Goal: Transaction & Acquisition: Book appointment/travel/reservation

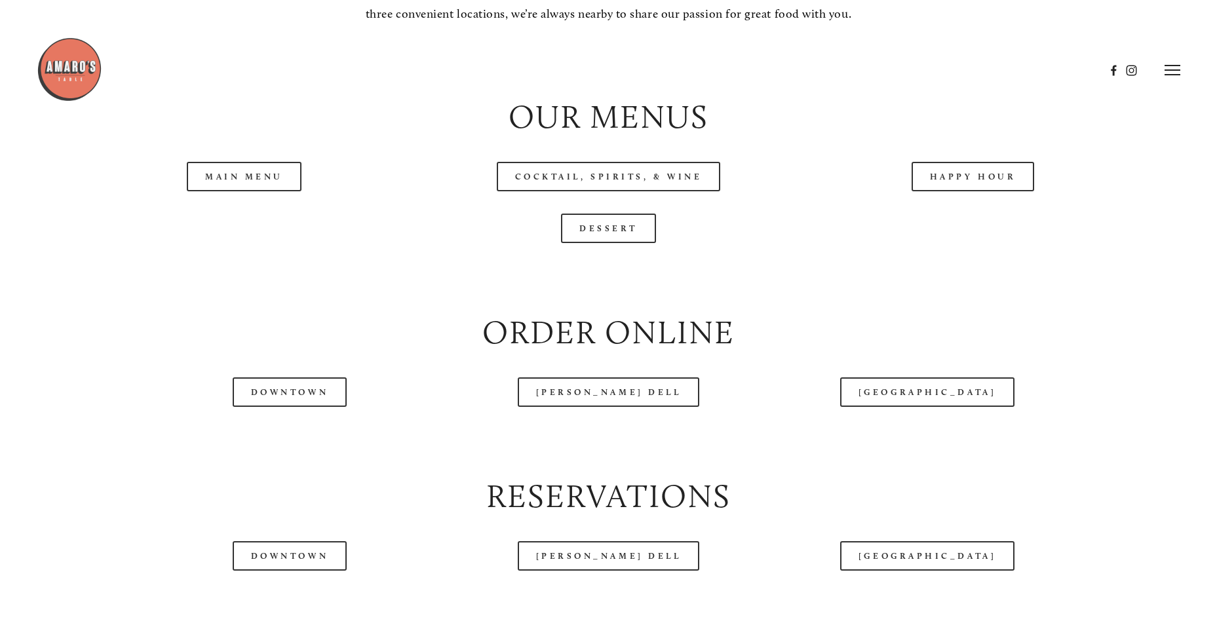
scroll to position [1311, 0]
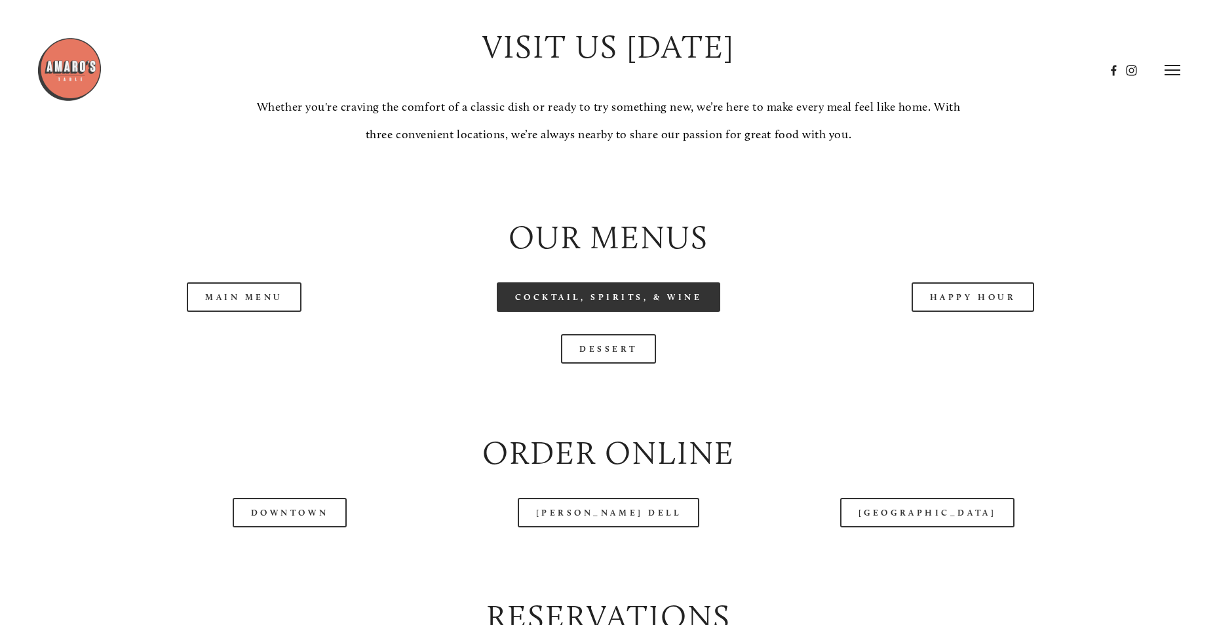
click at [685, 312] on link "Cocktail, Spirits, & Wine" at bounding box center [609, 296] width 224 height 29
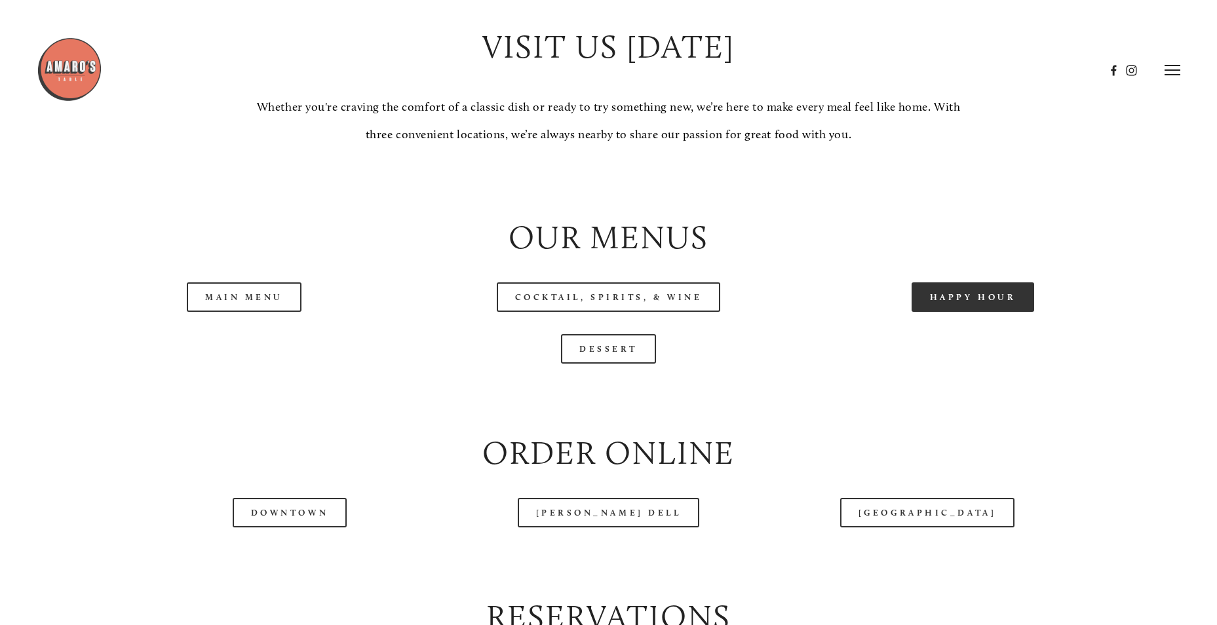
click at [988, 312] on link "Happy Hour" at bounding box center [973, 296] width 123 height 29
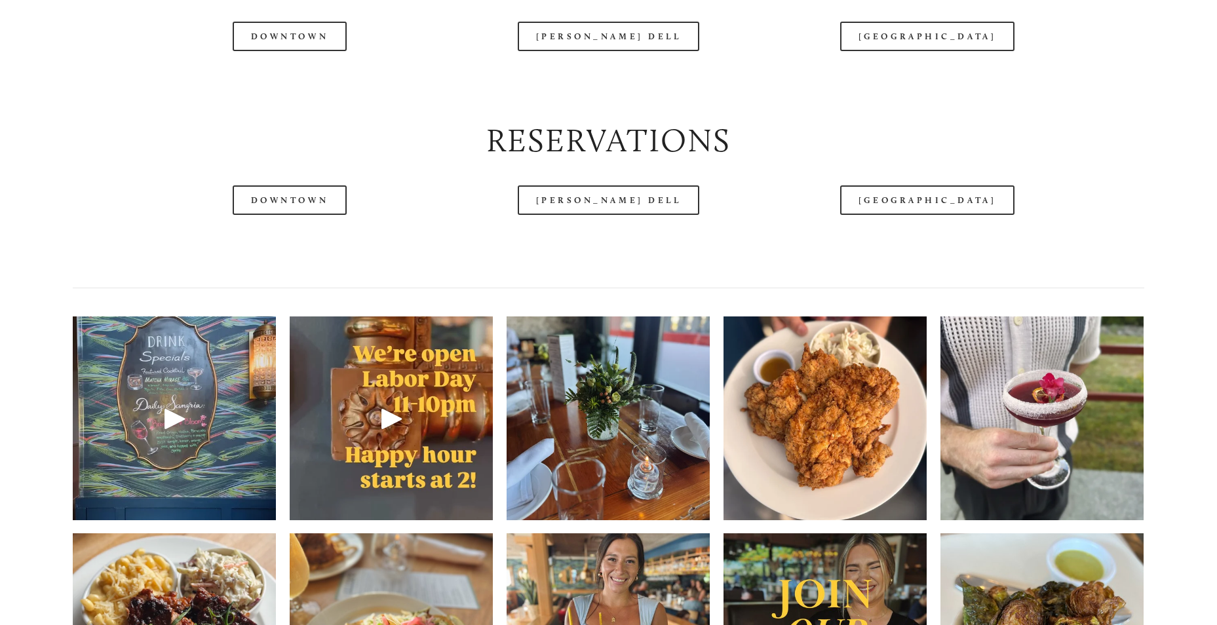
scroll to position [1835, 0]
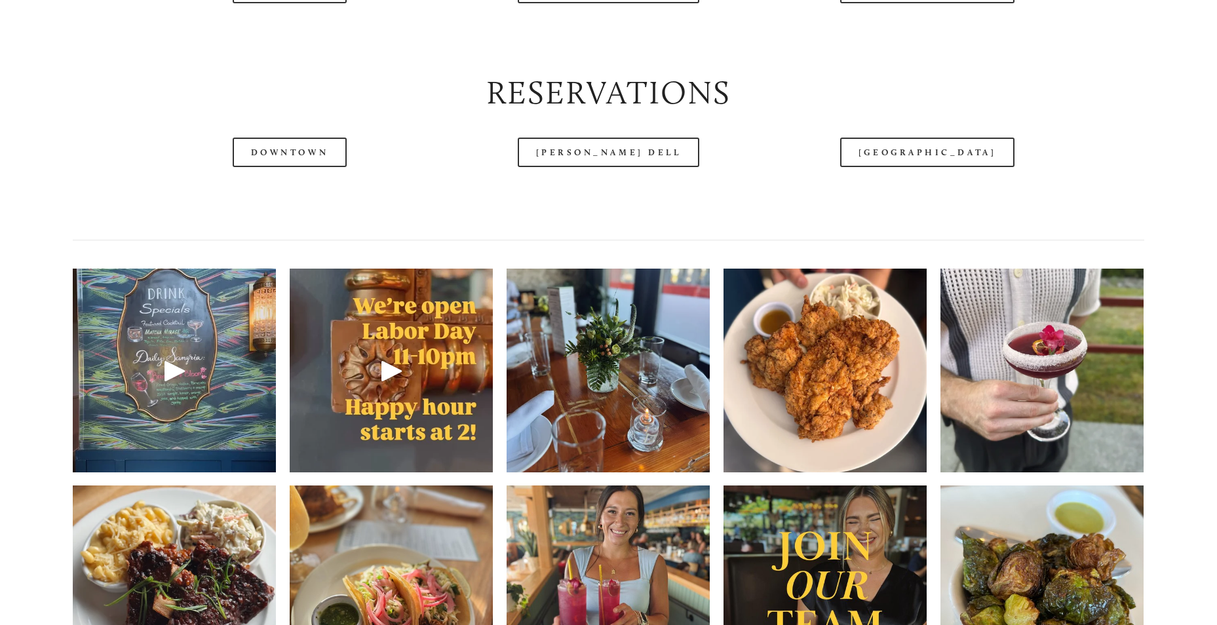
click at [742, 375] on img at bounding box center [825, 370] width 203 height 271
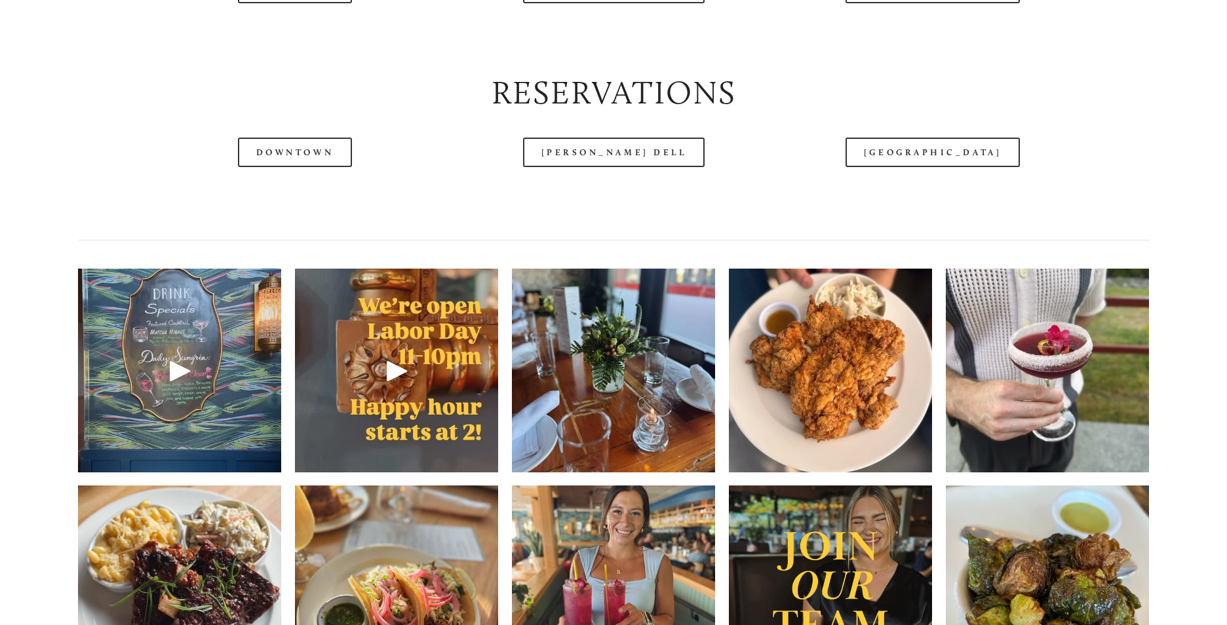
scroll to position [1802, 0]
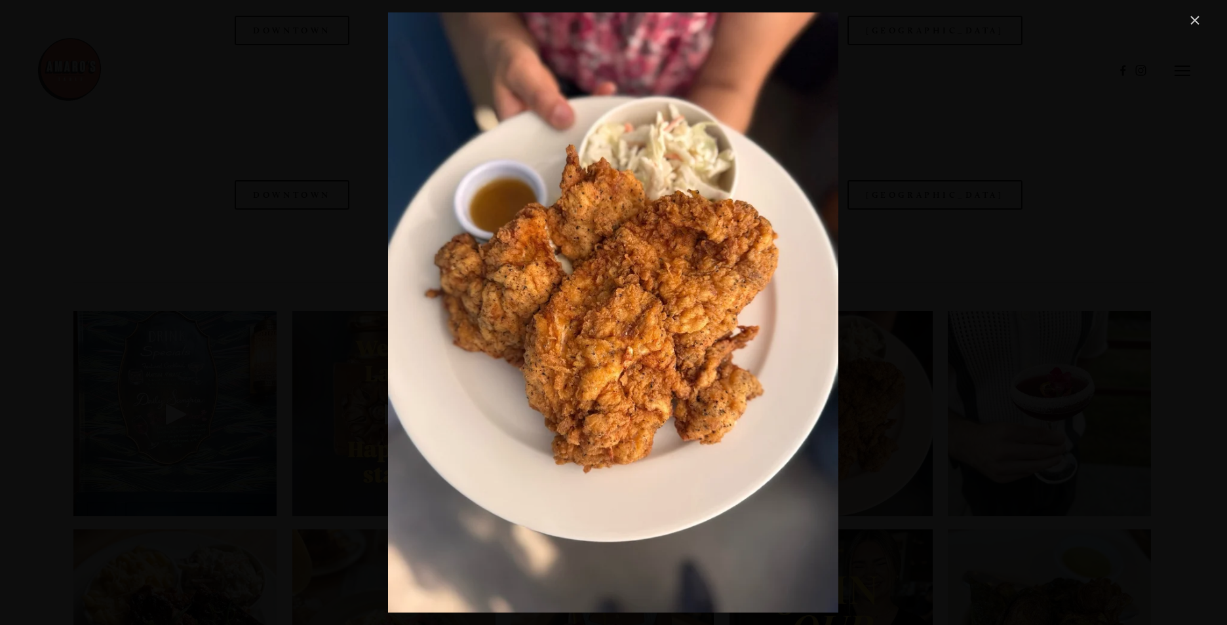
click at [877, 225] on div "The classic fried chicken — Always a stunner. We love bringing this dish to the…" at bounding box center [613, 312] width 1178 height 600
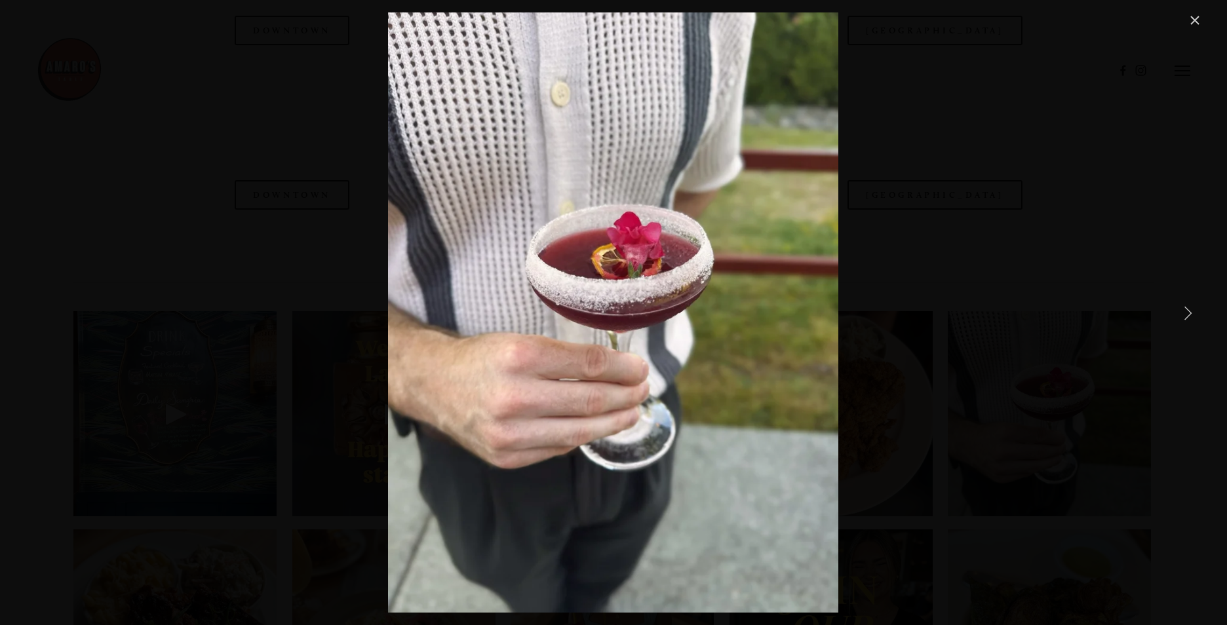
click at [1189, 21] on link "Close" at bounding box center [1195, 20] width 16 height 16
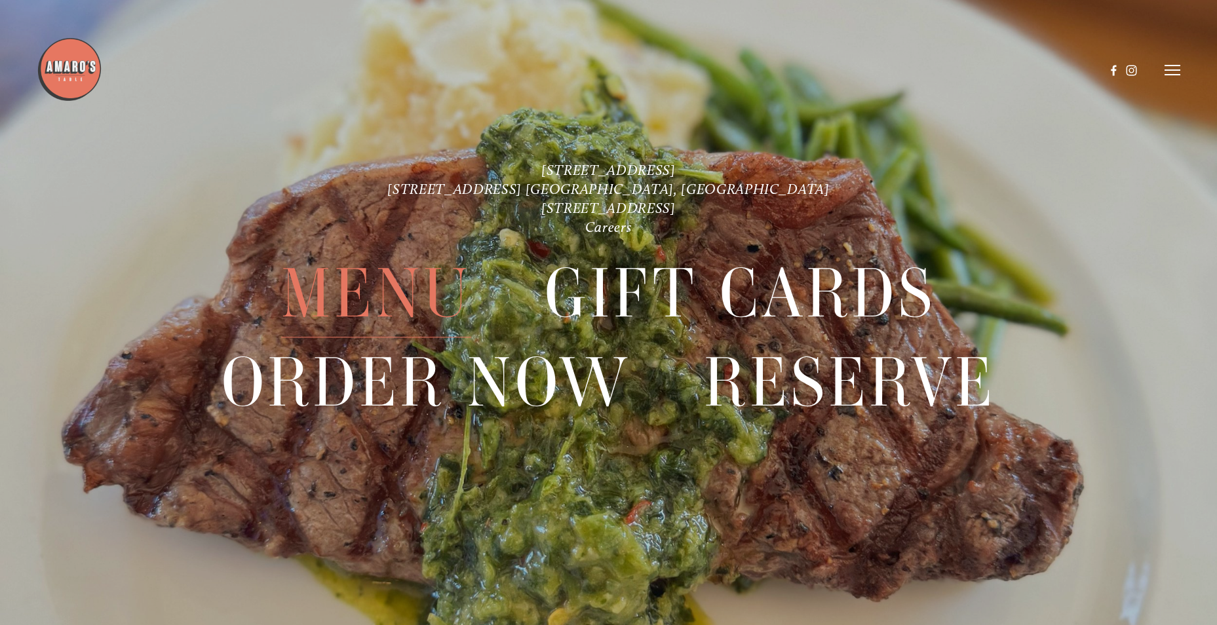
scroll to position [3263, 0]
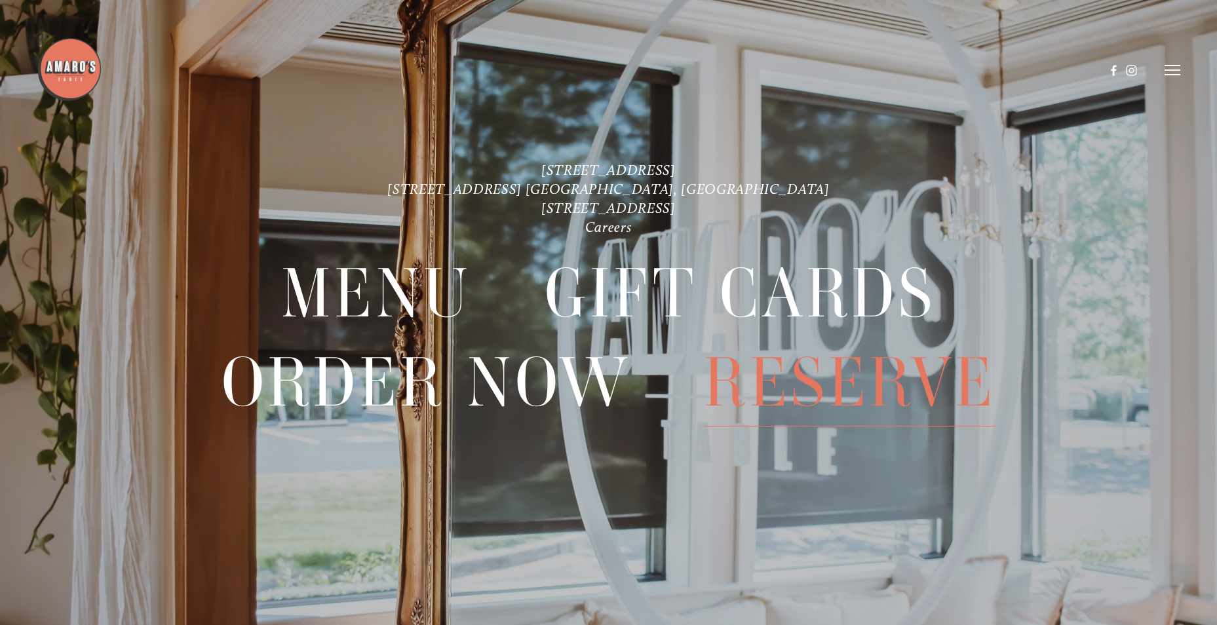
click at [798, 362] on span "Reserve" at bounding box center [850, 383] width 292 height 88
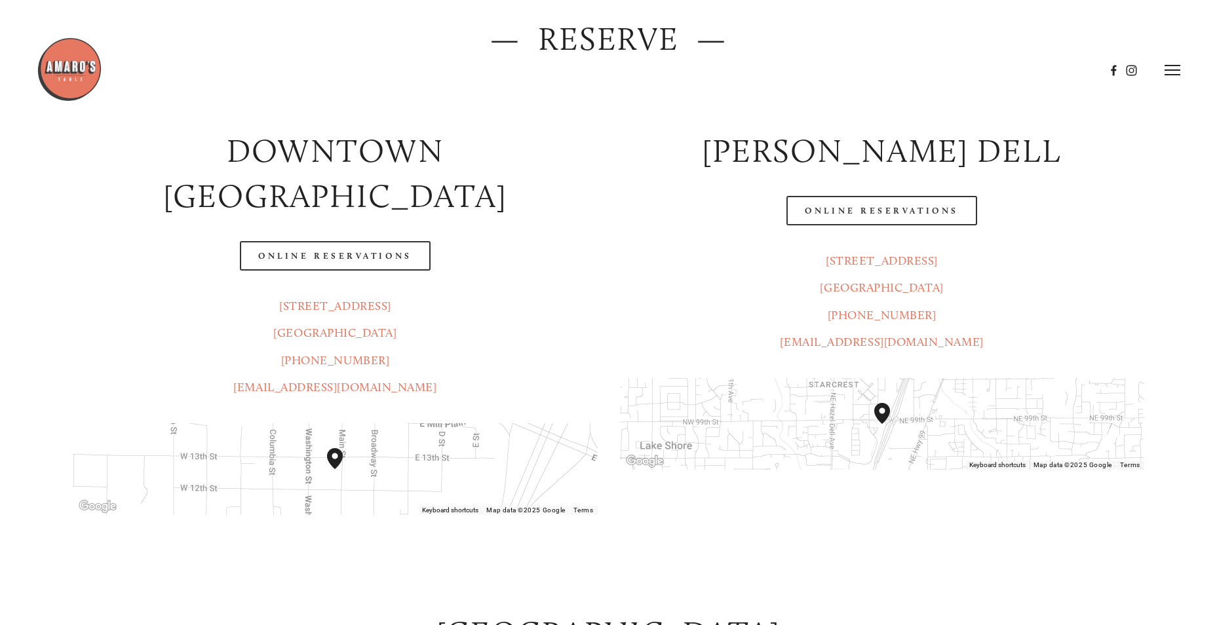
scroll to position [197, 0]
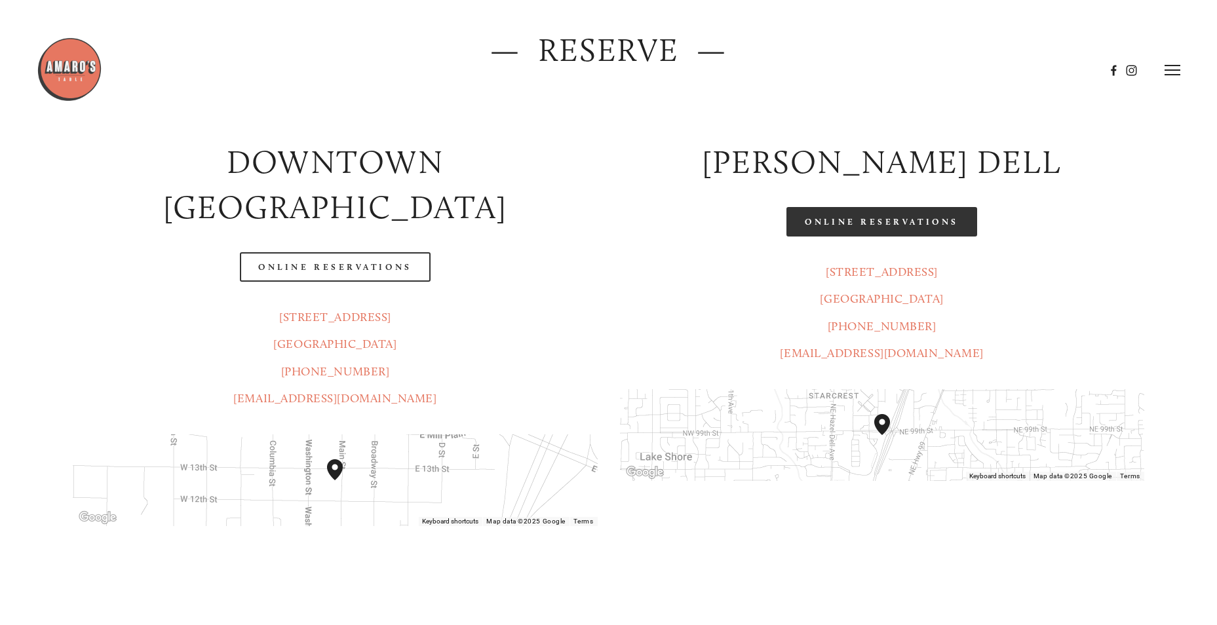
click at [885, 230] on link "Online Reservations" at bounding box center [881, 221] width 190 height 29
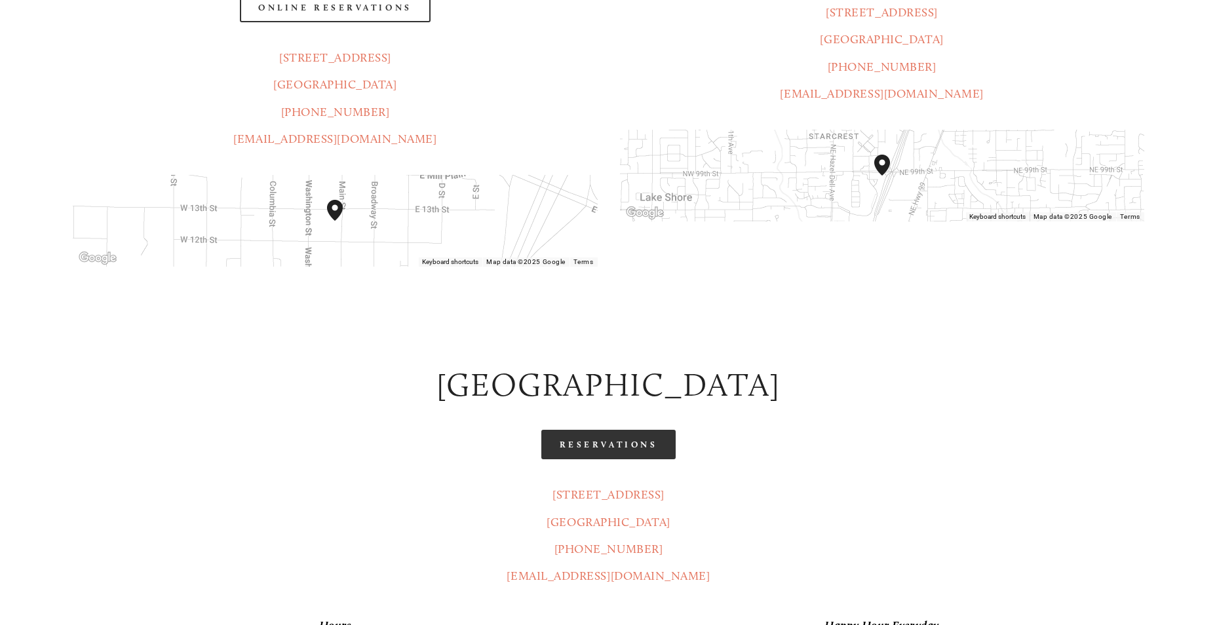
scroll to position [459, 0]
click at [619, 427] on link "Reservations" at bounding box center [608, 441] width 135 height 29
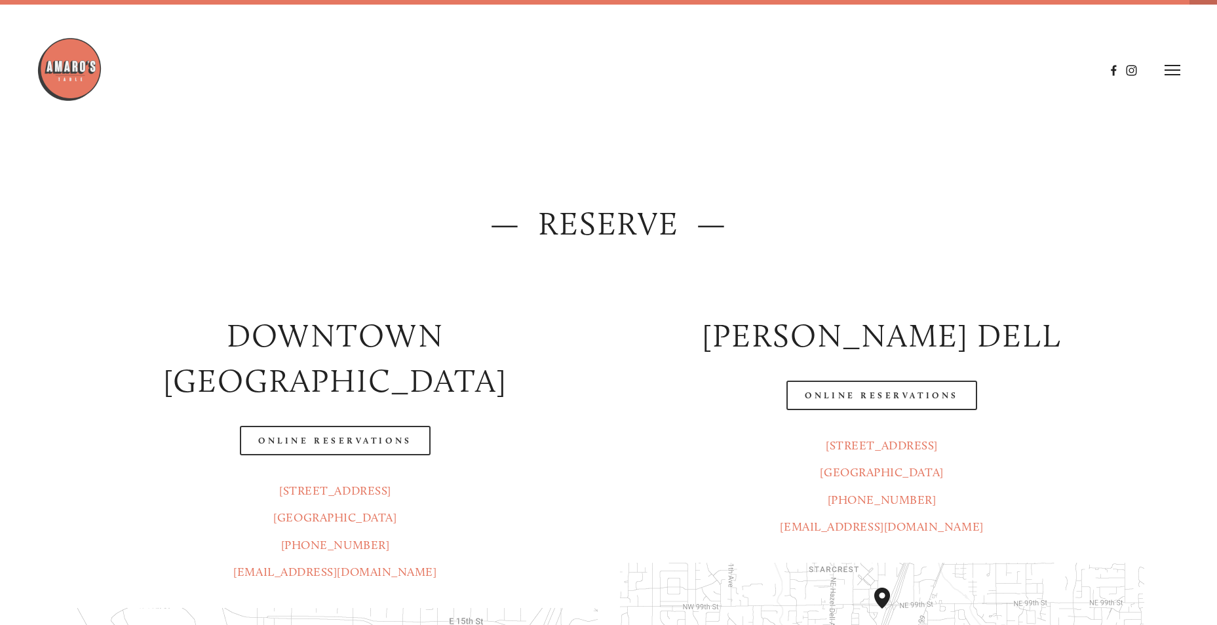
scroll to position [0, 0]
